Goal: Transaction & Acquisition: Purchase product/service

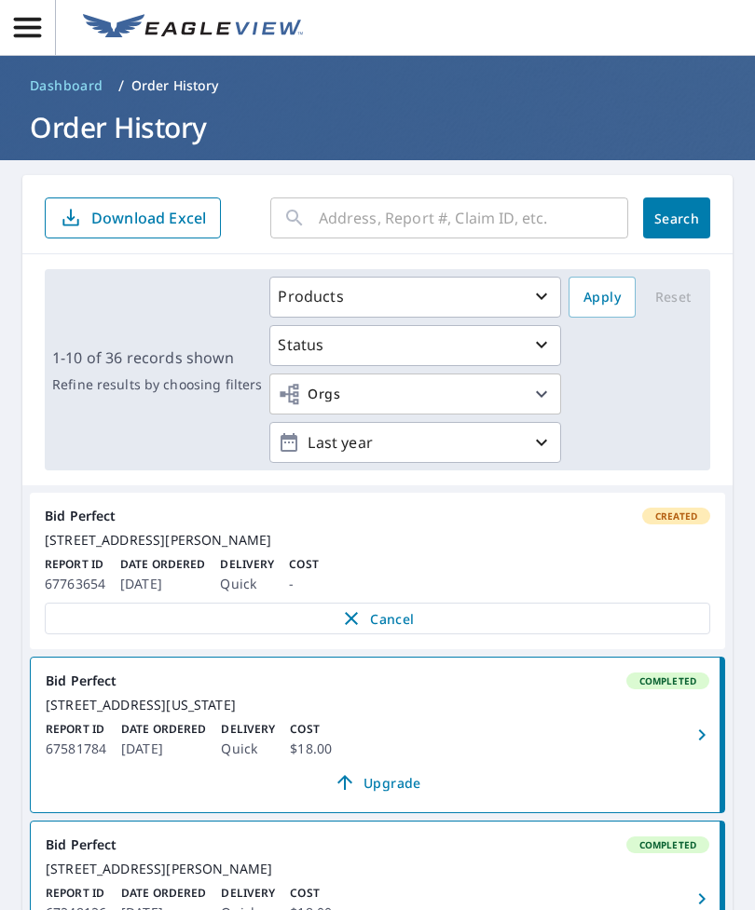
click at [428, 216] on input "text" at bounding box center [473, 218] width 309 height 52
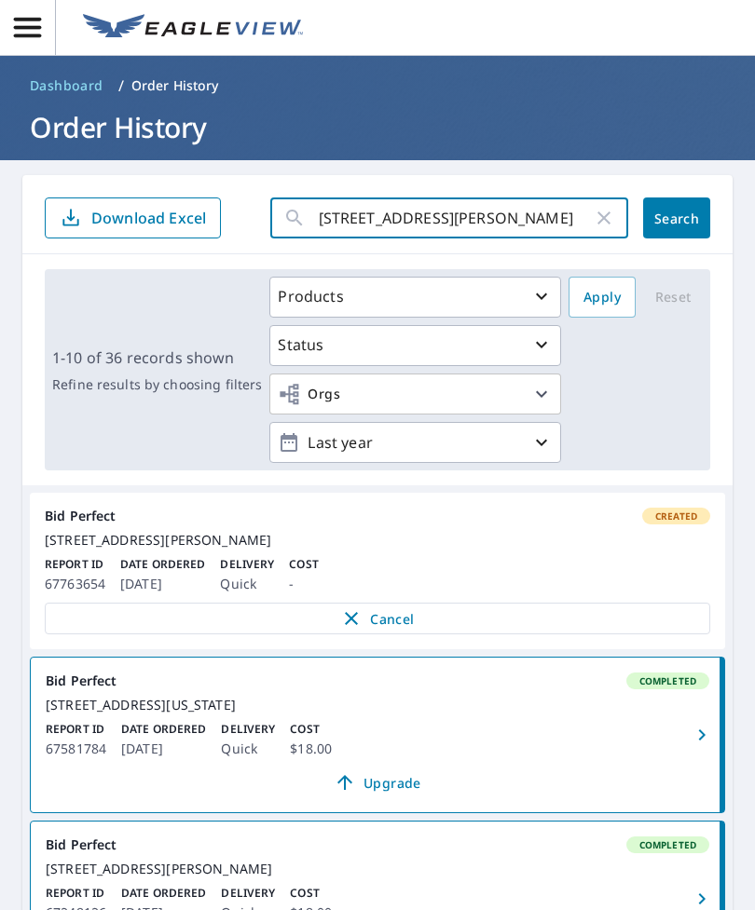
type input "[STREET_ADDRESS][PERSON_NAME]"
click at [671, 219] on span "Search" at bounding box center [676, 219] width 37 height 18
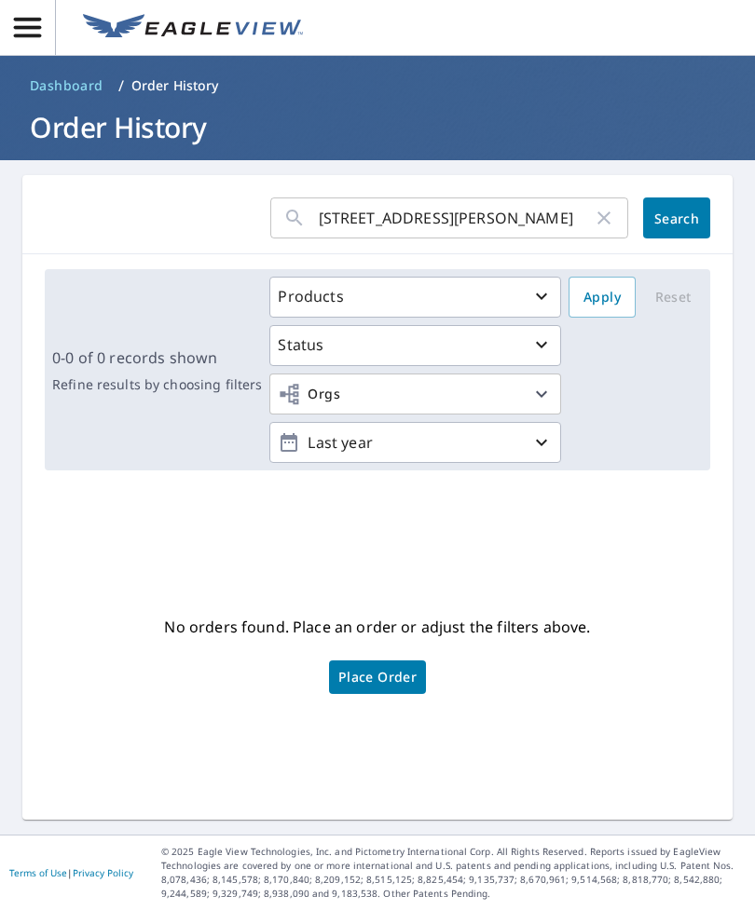
click at [663, 223] on span "Search" at bounding box center [676, 219] width 37 height 18
click at [670, 226] on span "Search" at bounding box center [676, 219] width 37 height 18
click at [575, 224] on input "[STREET_ADDRESS][PERSON_NAME]" at bounding box center [456, 218] width 274 height 52
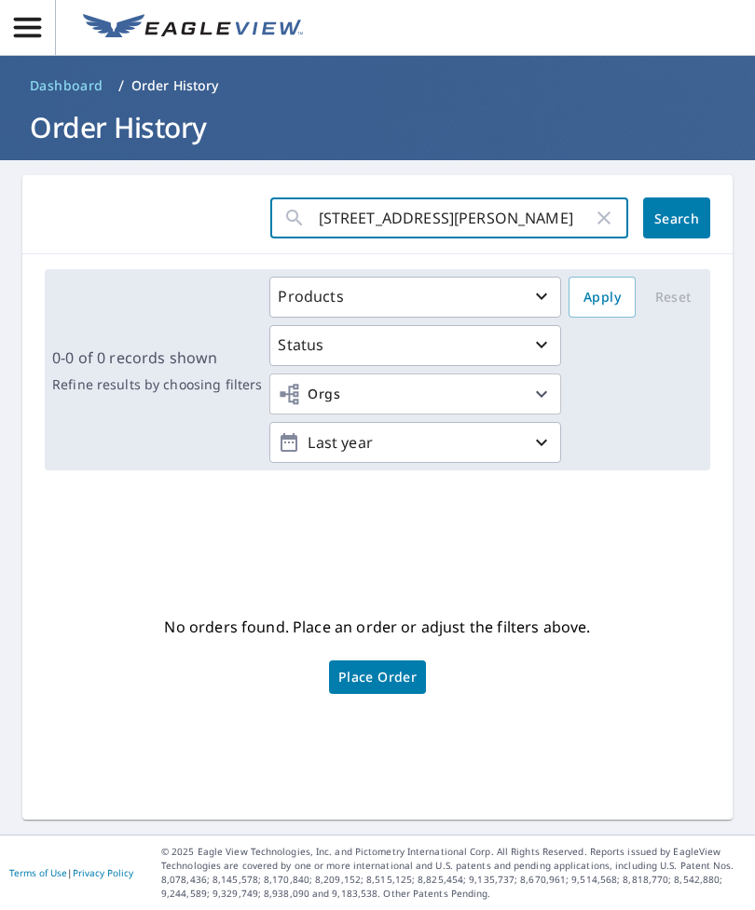
type input "[STREET_ADDRESS][PERSON_NAME]"
click at [689, 215] on span "Search" at bounding box center [676, 219] width 37 height 18
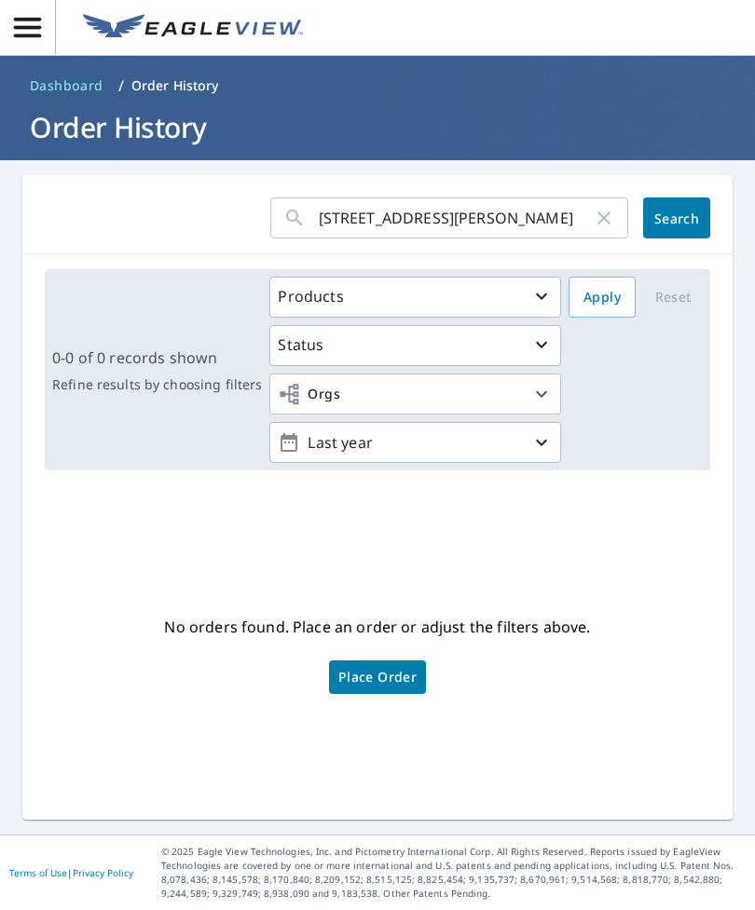
click at [671, 217] on span "Search" at bounding box center [676, 219] width 37 height 18
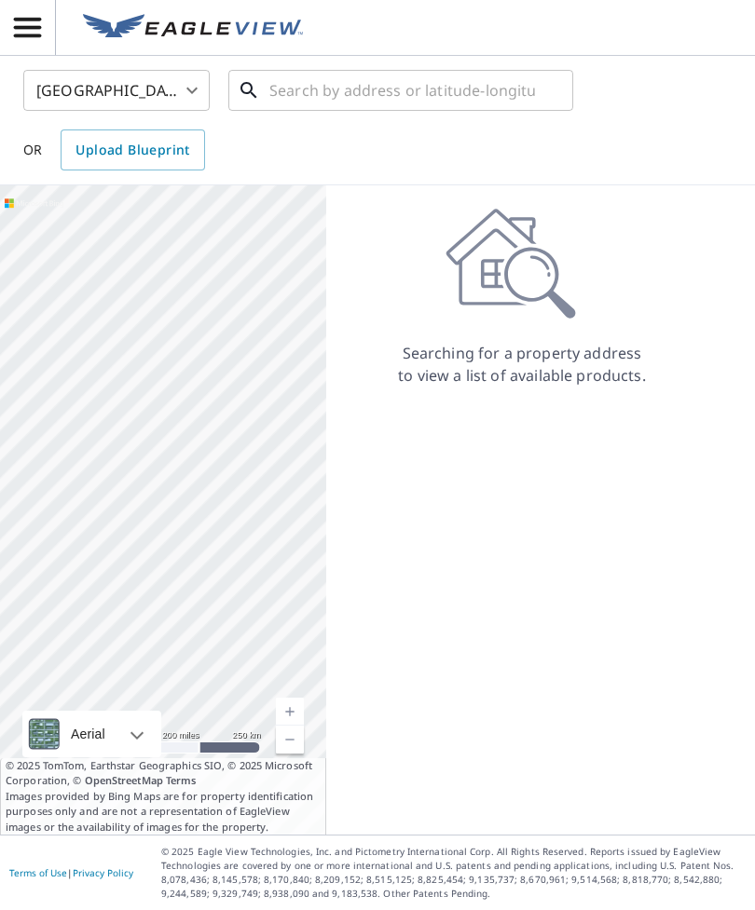
click at [310, 84] on input "text" at bounding box center [402, 90] width 266 height 52
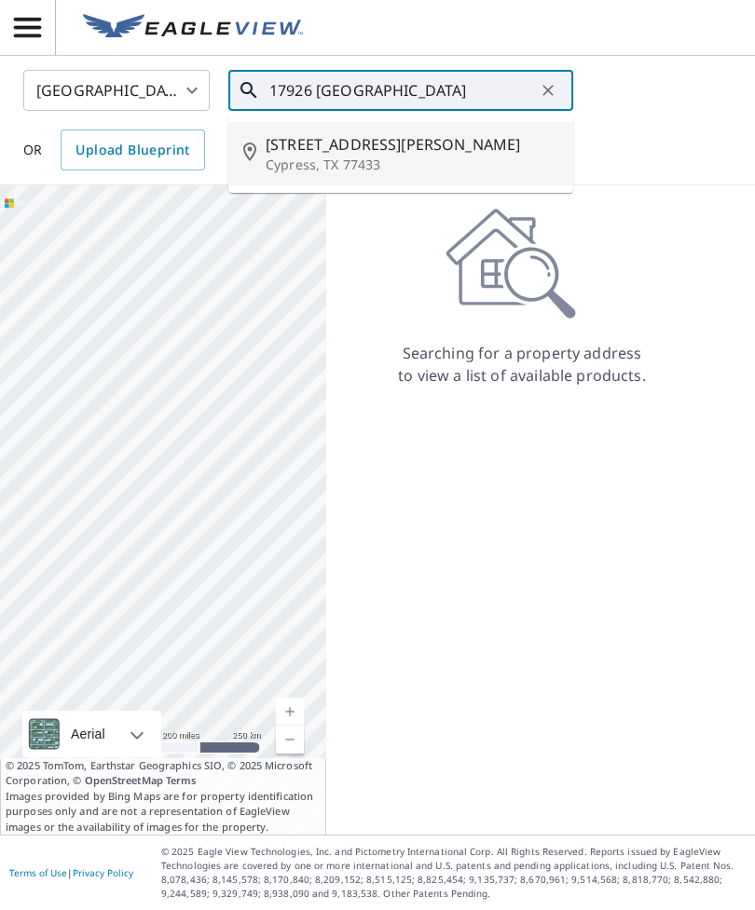
click at [398, 163] on p "Cypress, TX 77433" at bounding box center [412, 165] width 293 height 19
type input "[STREET_ADDRESS][PERSON_NAME]"
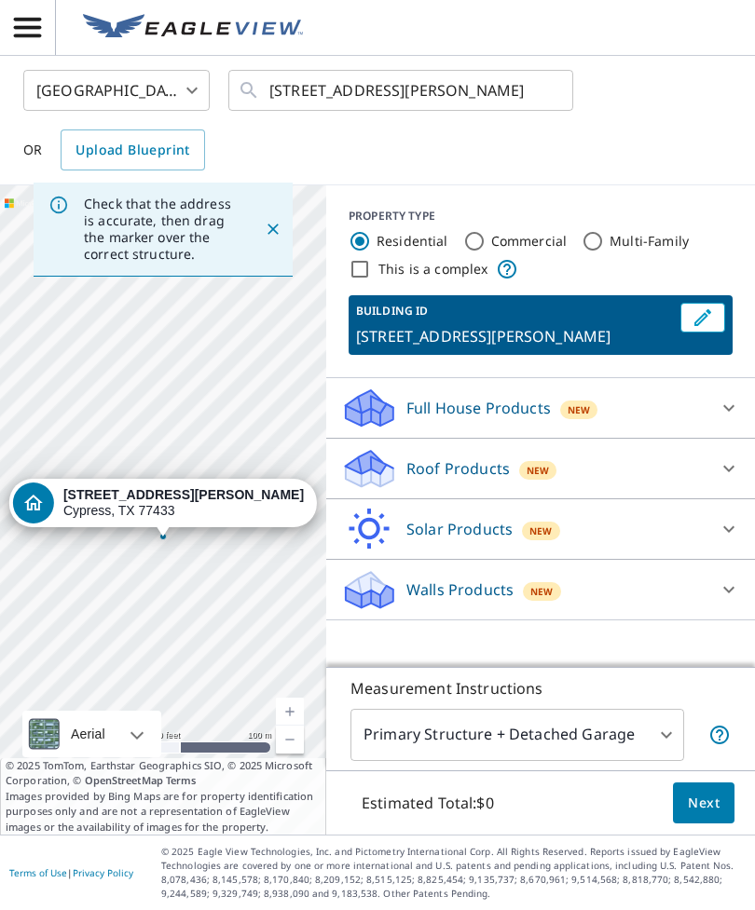
click at [731, 460] on icon at bounding box center [728, 468] width 22 height 22
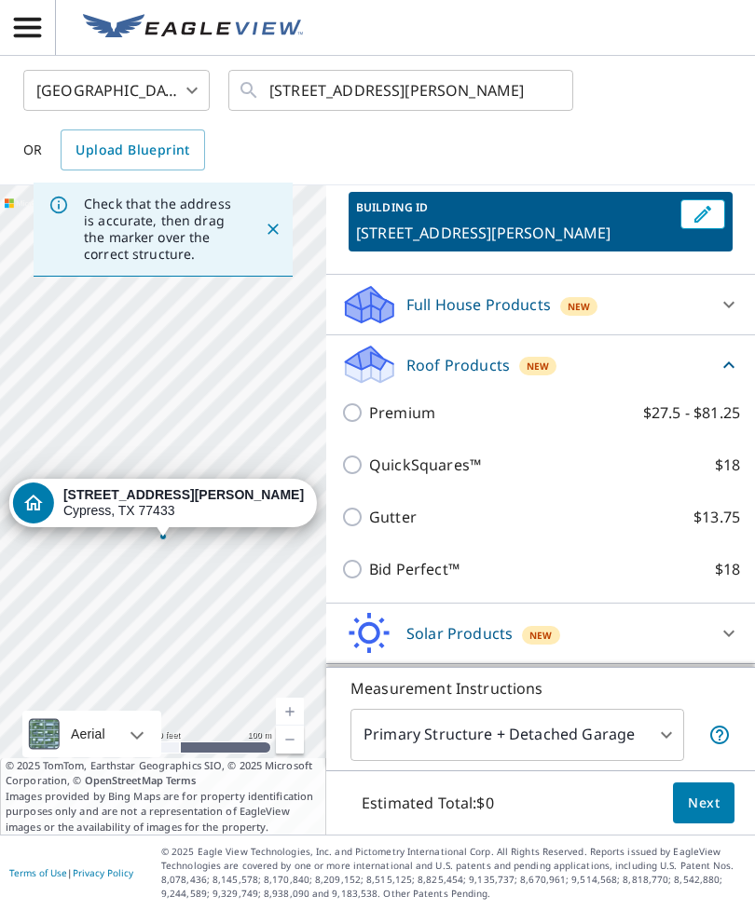
scroll to position [102, 0]
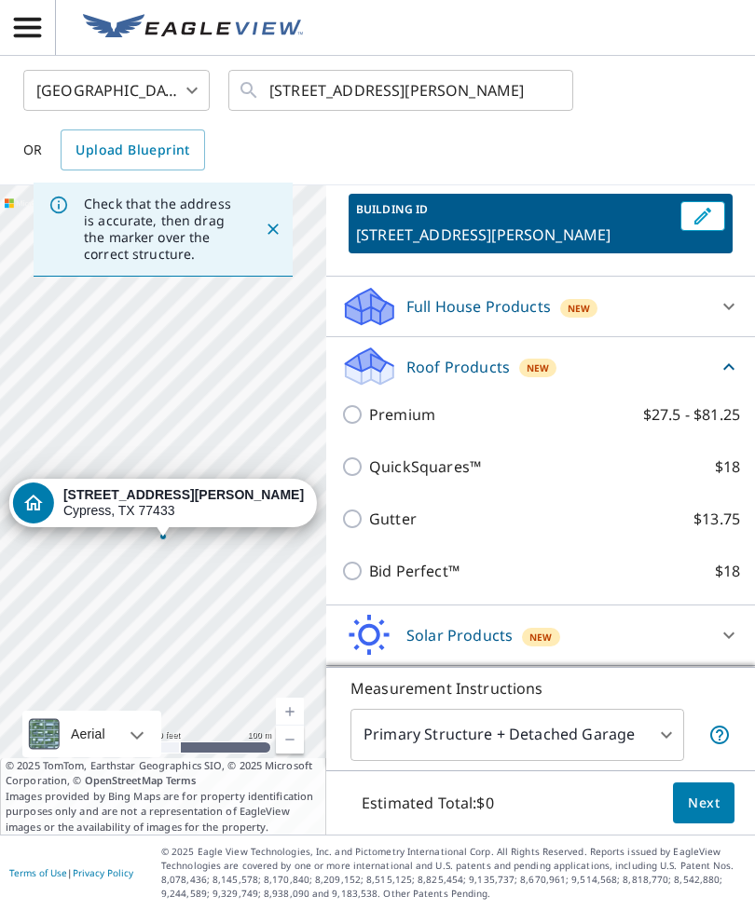
click at [434, 578] on p "Bid Perfect™" at bounding box center [414, 571] width 90 height 22
click at [369, 578] on input "Bid Perfect™ $18" at bounding box center [355, 571] width 28 height 22
checkbox input "true"
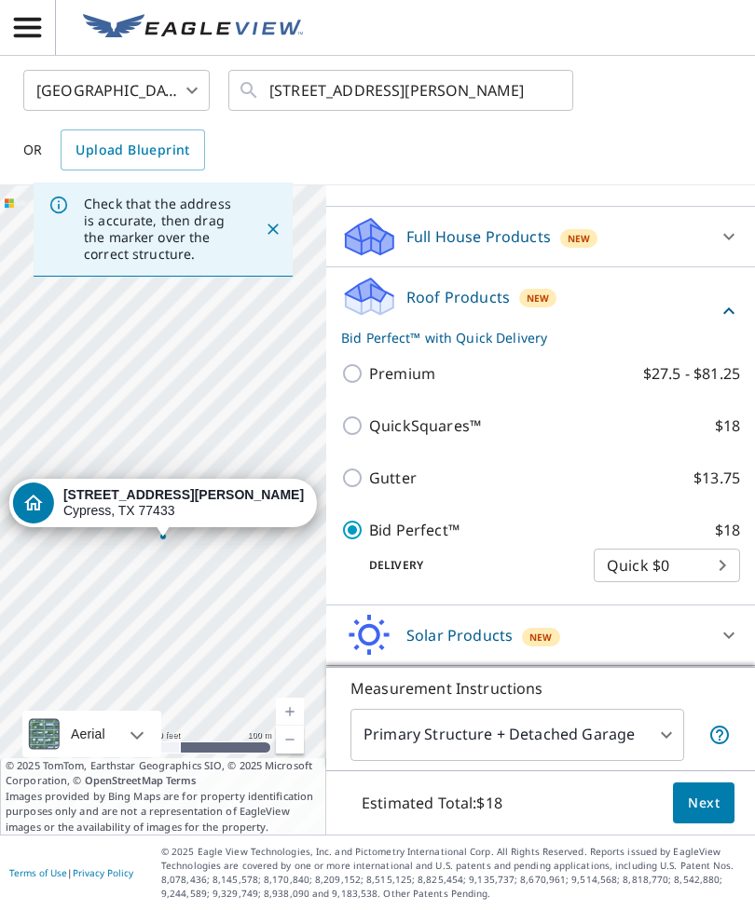
scroll to position [171, 0]
click at [701, 815] on span "Next" at bounding box center [704, 803] width 32 height 23
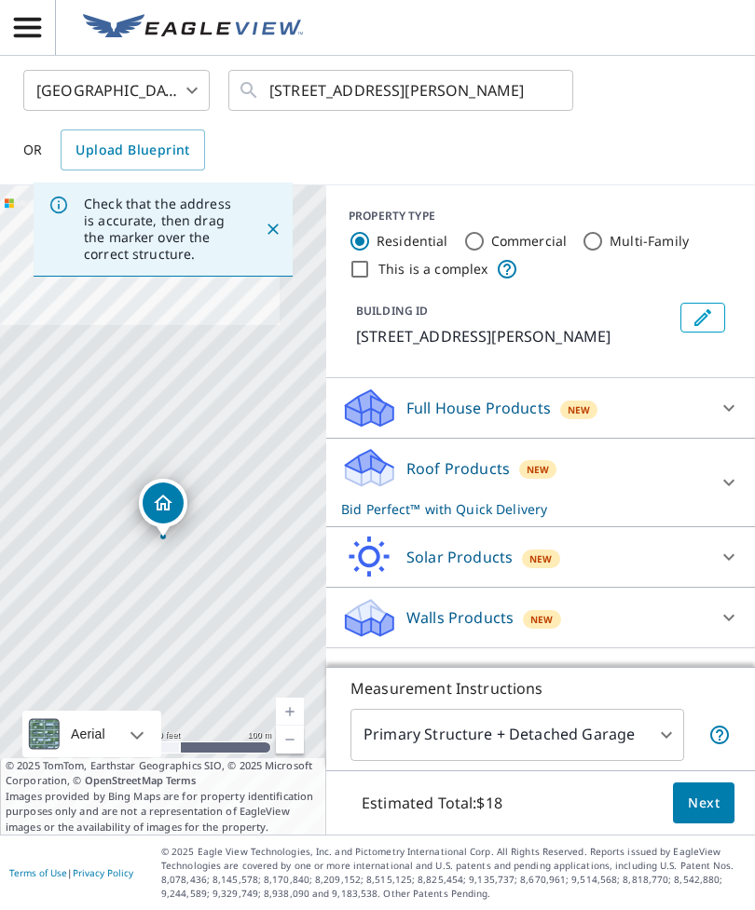
click at [724, 480] on icon at bounding box center [728, 483] width 11 height 7
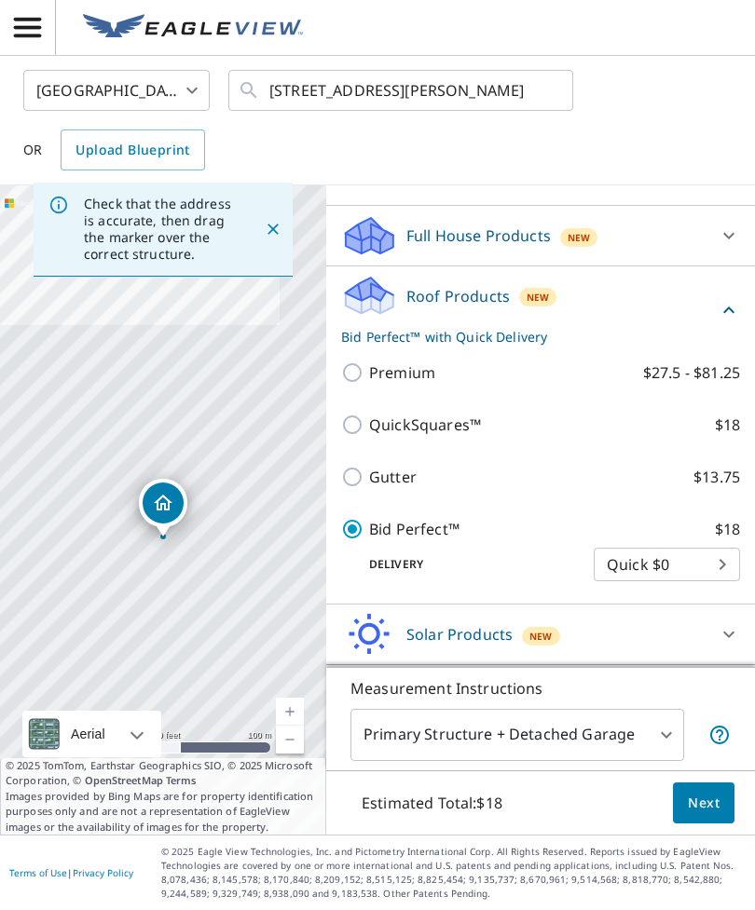
scroll to position [171, 0]
click at [701, 815] on span "Next" at bounding box center [704, 803] width 32 height 23
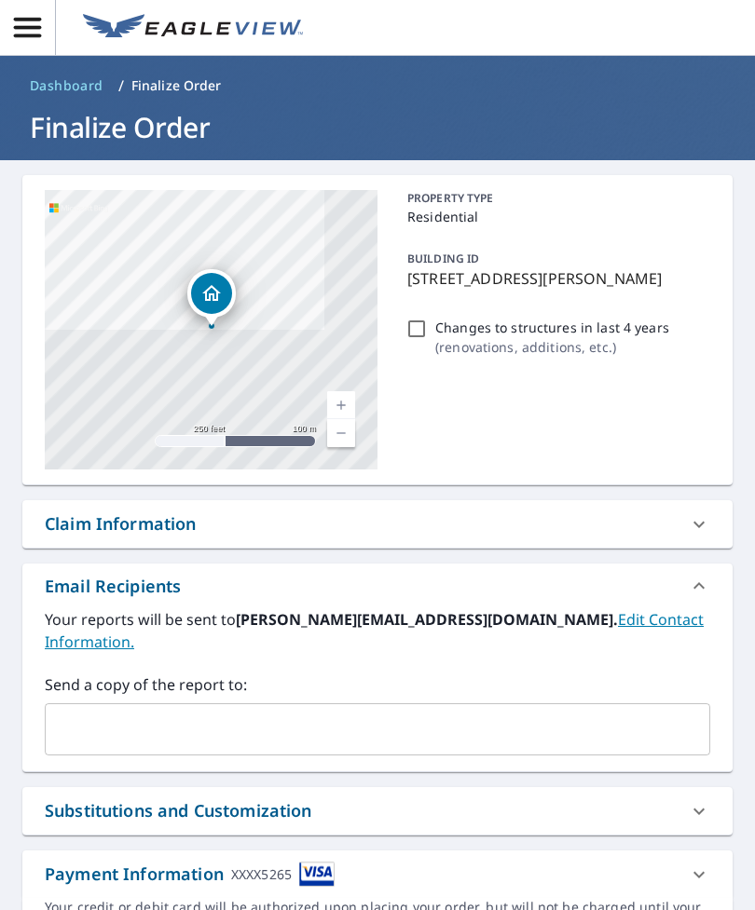
click at [113, 712] on input "text" at bounding box center [363, 729] width 620 height 35
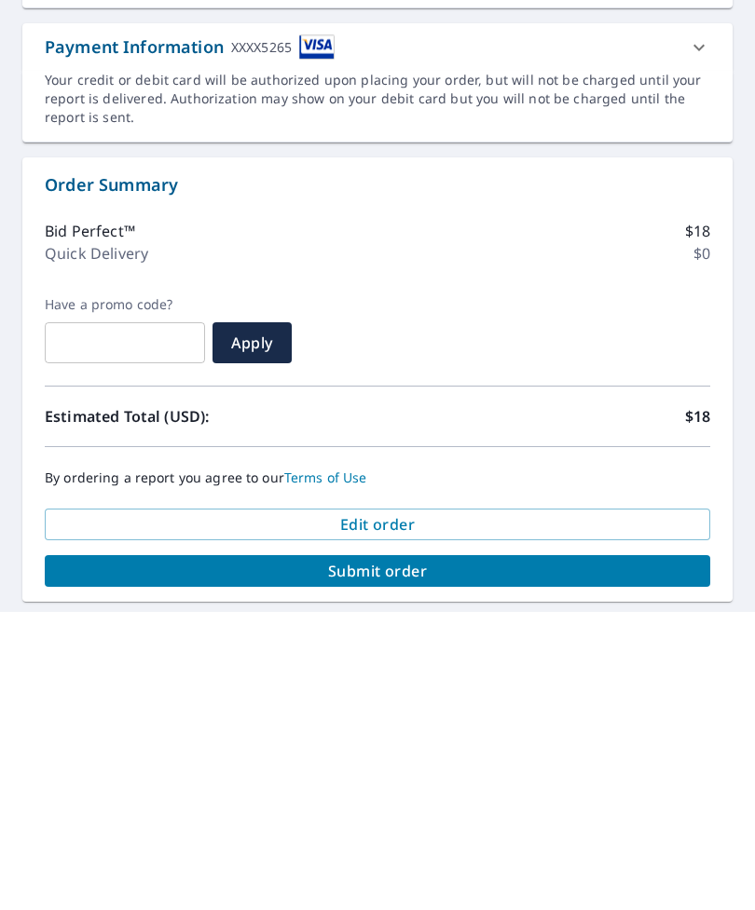
scroll to position [527, 0]
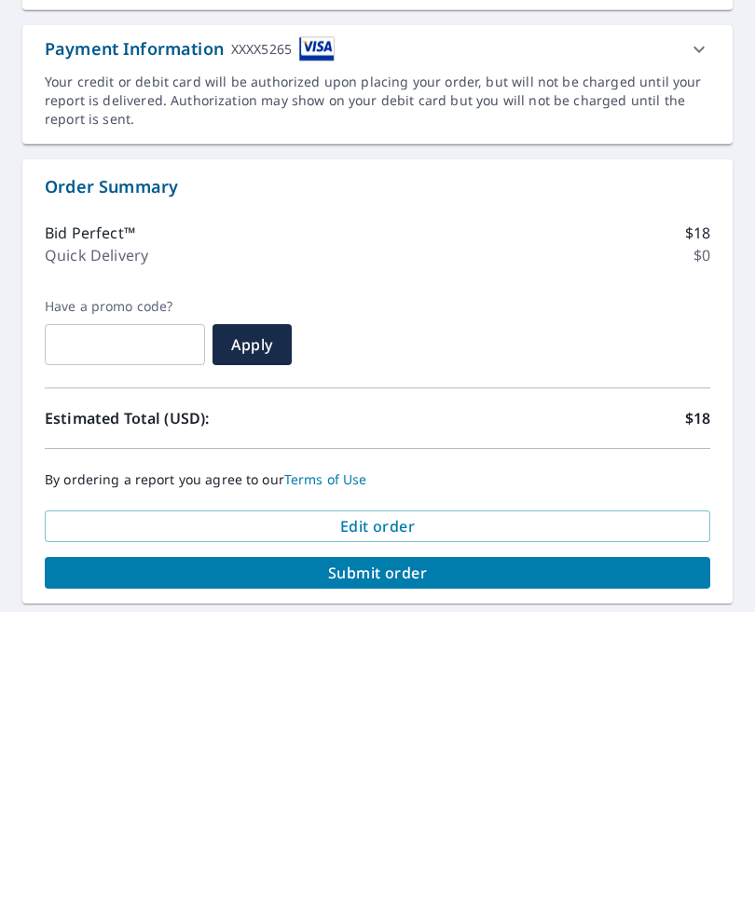
type input "[PERSON_NAME][EMAIL_ADDRESS][DOMAIN_NAME]"
click at [445, 861] on span "Submit order" at bounding box center [377, 871] width 635 height 20
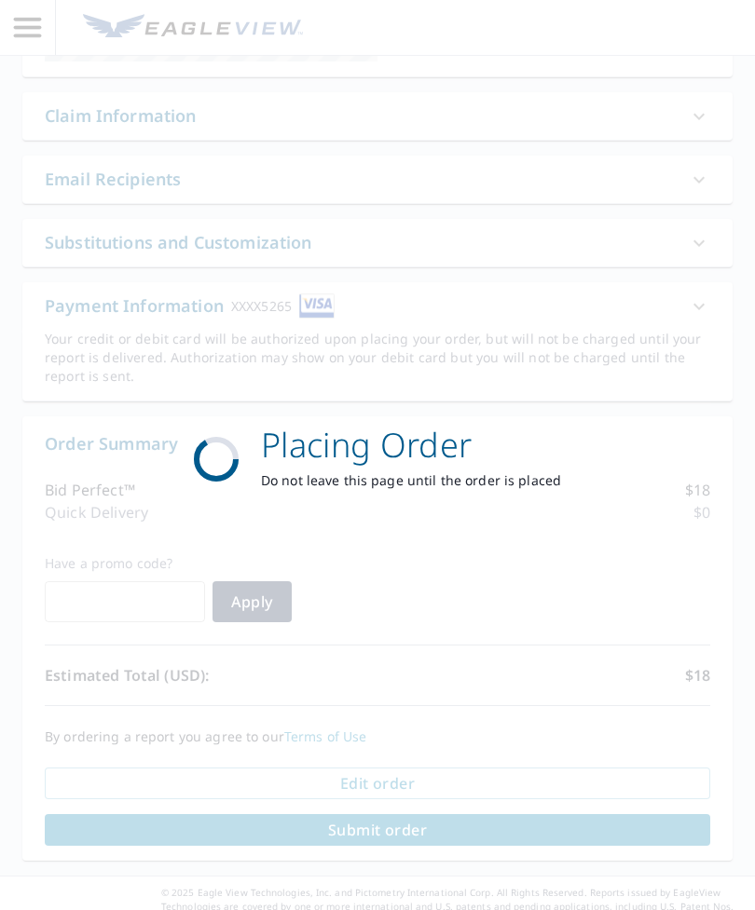
scroll to position [389, 0]
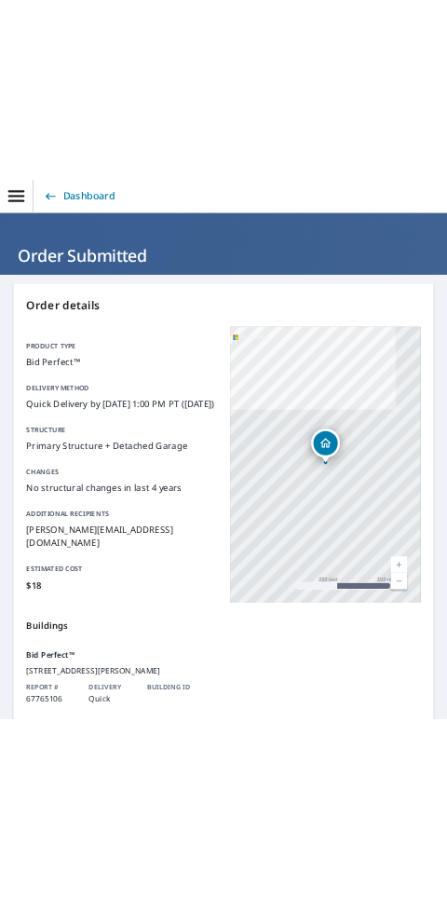
scroll to position [57, 0]
